Goal: Find specific page/section: Find specific page/section

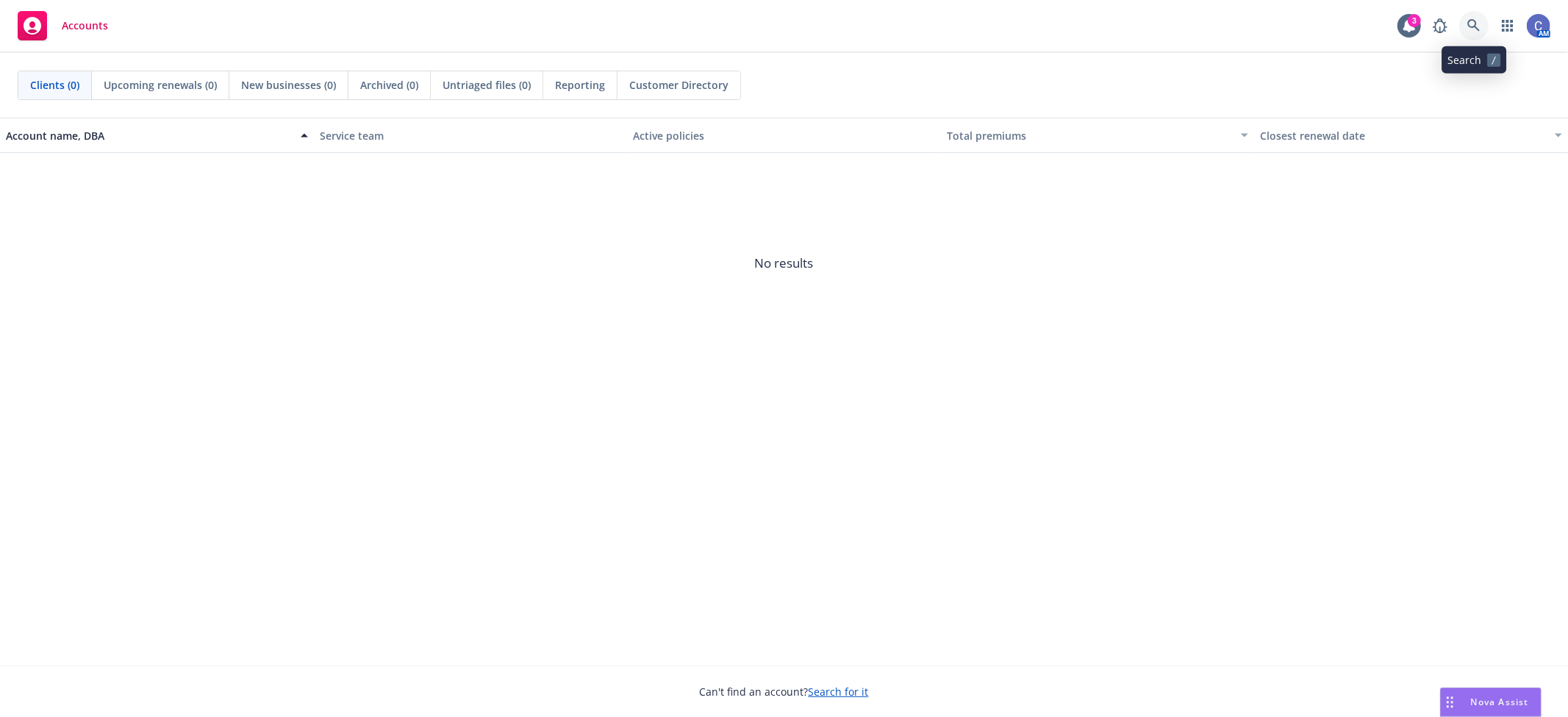
click at [1479, 26] on icon at bounding box center [1474, 26] width 14 height 14
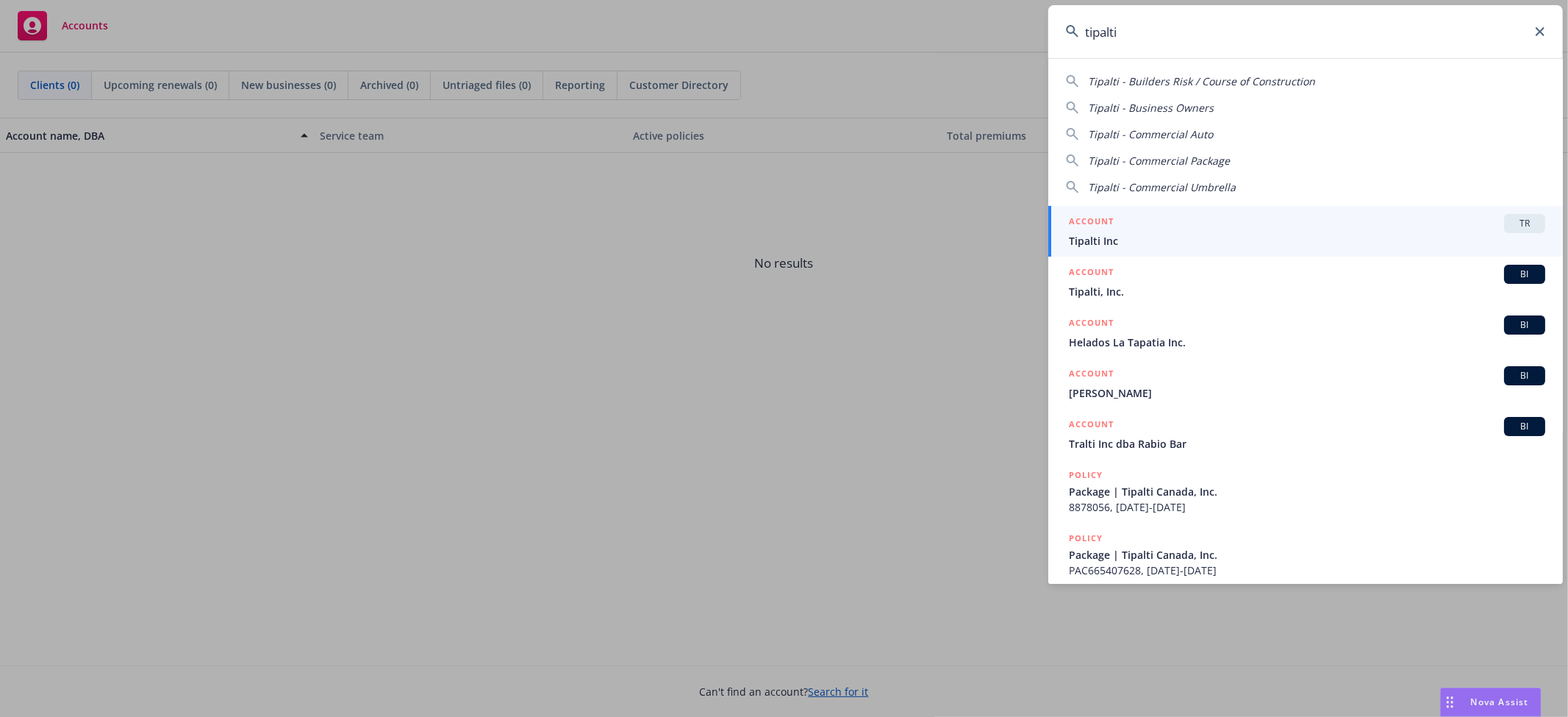
type input "tipalti"
click at [1435, 224] on div "ACCOUNT TR" at bounding box center [1307, 224] width 477 height 20
